Goal: Task Accomplishment & Management: Understand process/instructions

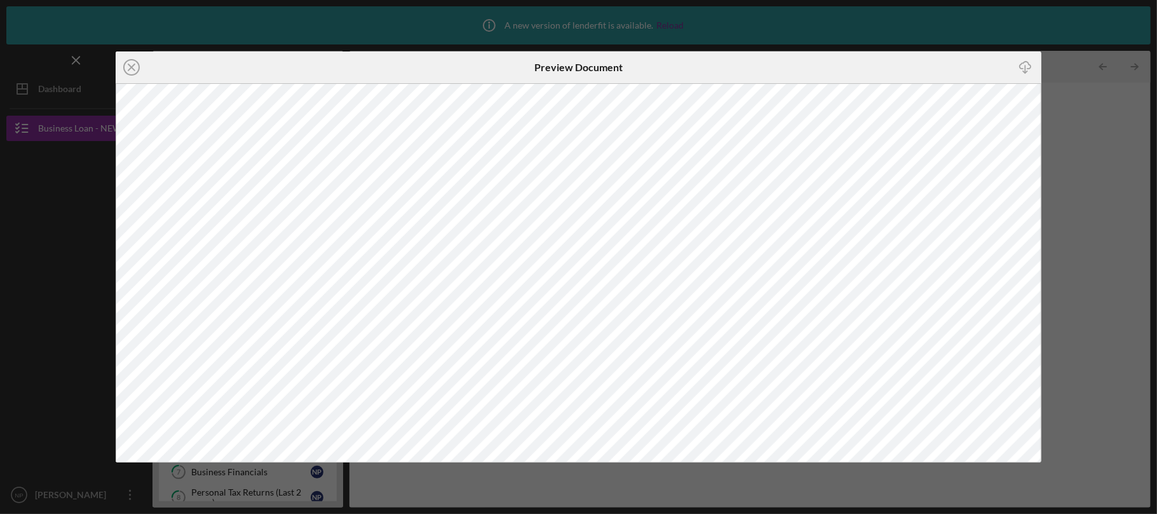
scroll to position [339, 0]
click at [352, 24] on div "Icon/Close Preview Document Icon/Download" at bounding box center [578, 257] width 1157 height 514
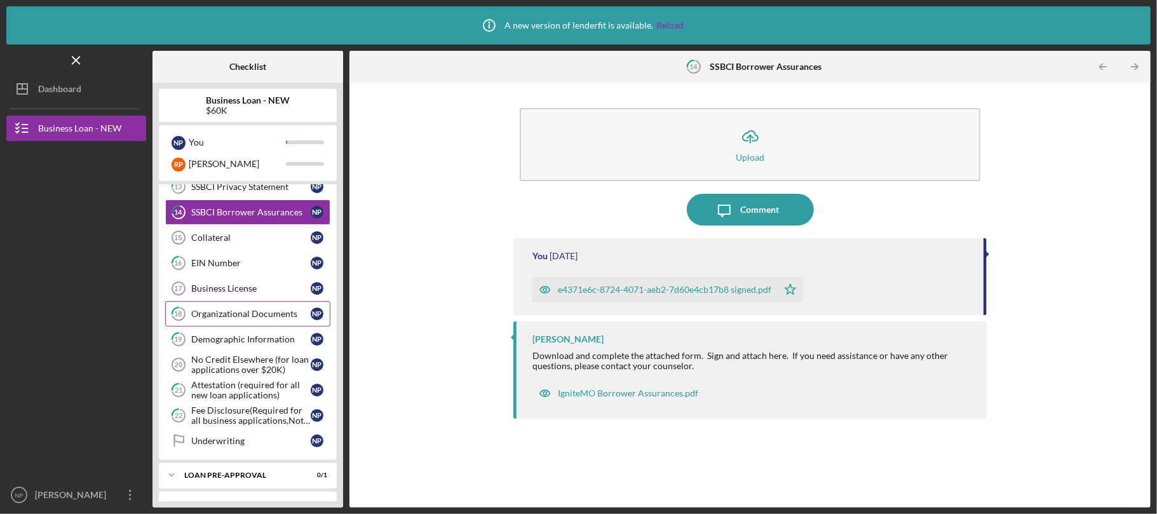
scroll to position [499, 0]
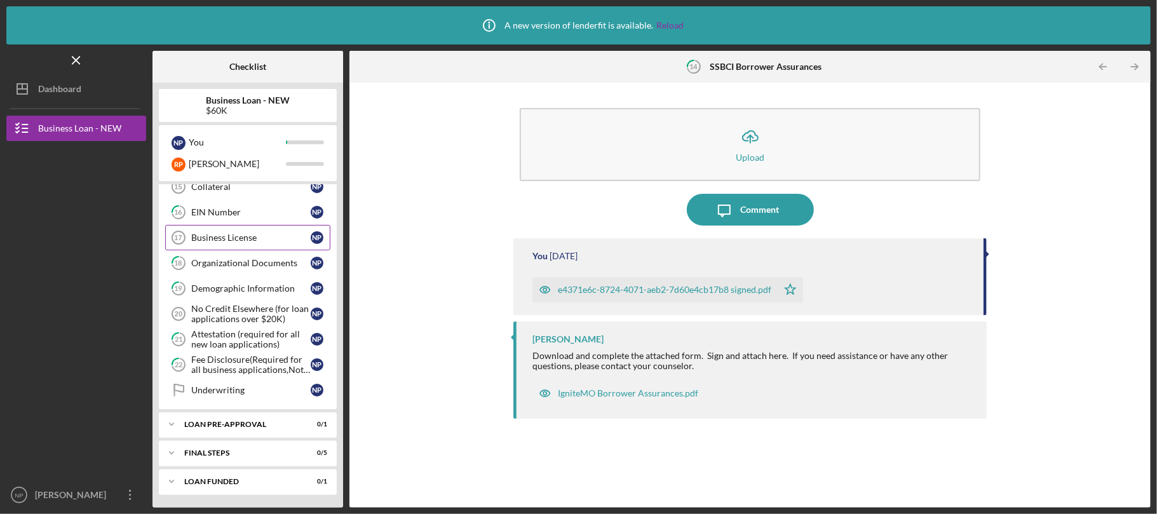
click at [231, 240] on div "Business License" at bounding box center [250, 238] width 119 height 10
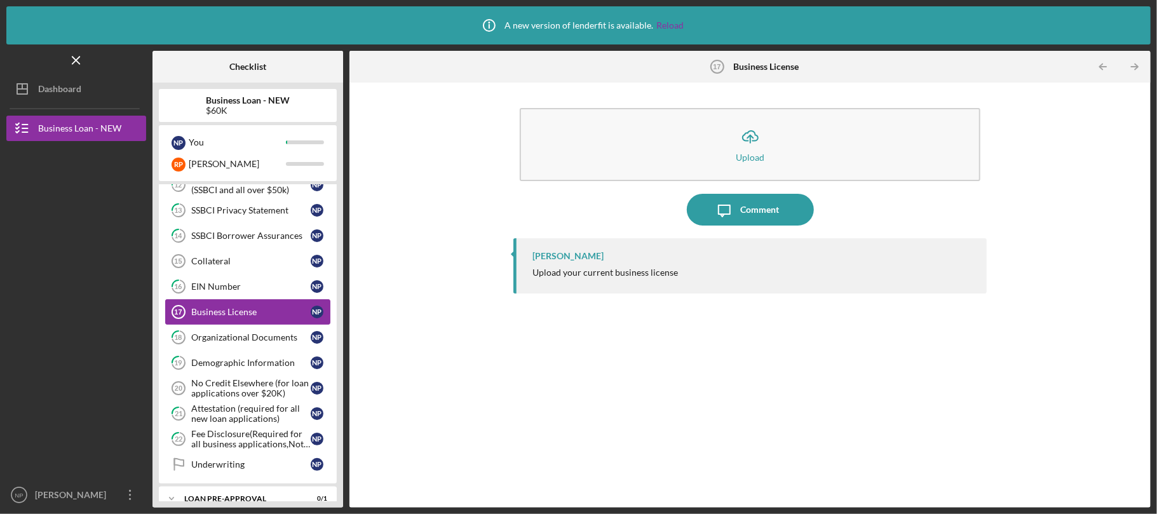
scroll to position [329, 0]
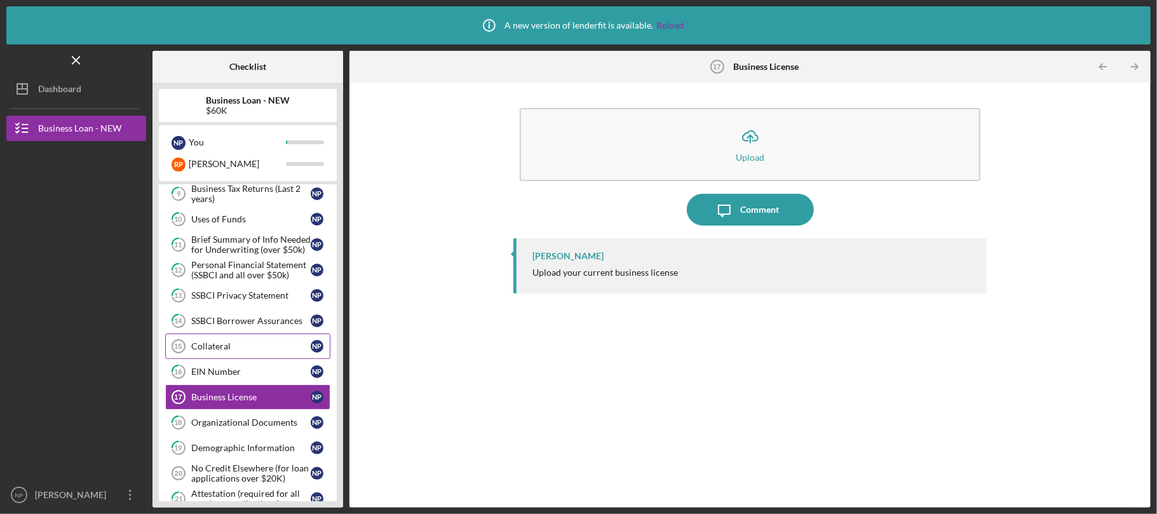
click at [264, 339] on link "Collateral 15 Collateral N P" at bounding box center [247, 346] width 165 height 25
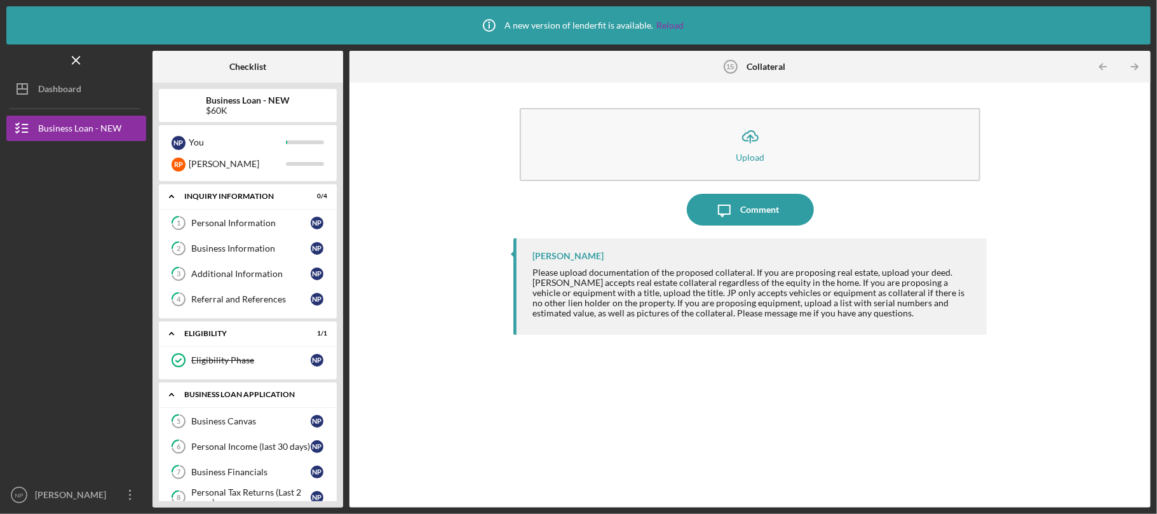
click at [163, 390] on icon "Icon/Expander" at bounding box center [171, 394] width 25 height 25
click at [166, 337] on icon "Icon/Expander" at bounding box center [171, 333] width 25 height 25
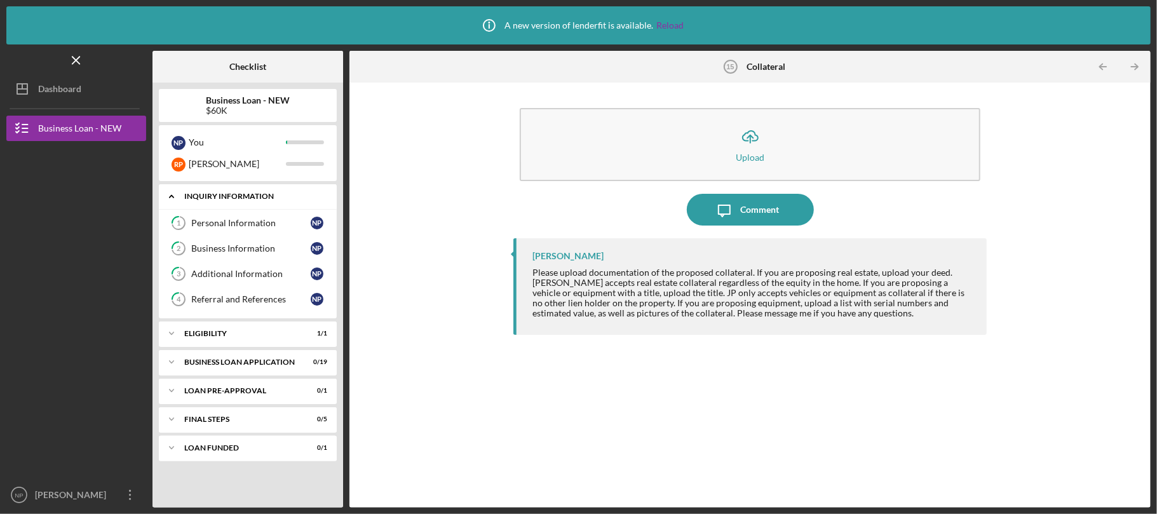
click at [168, 188] on icon "Icon/Expander" at bounding box center [171, 196] width 25 height 25
